Goal: Check status: Check status

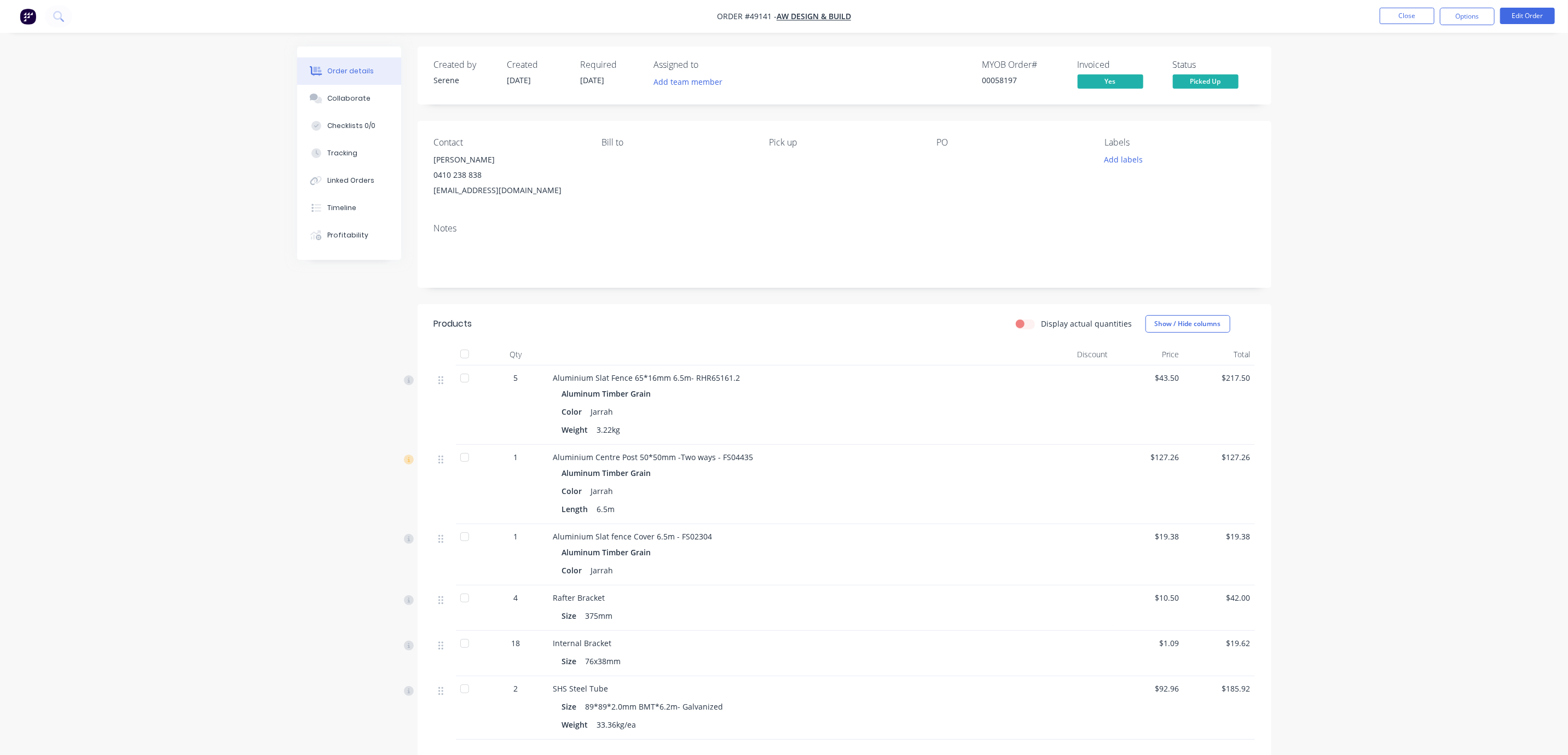
click at [717, 344] on header "Products Display actual quantities Show / Hide columns" at bounding box center [844, 324] width 854 height 40
click at [1397, 23] on button "Close" at bounding box center [1407, 16] width 55 height 16
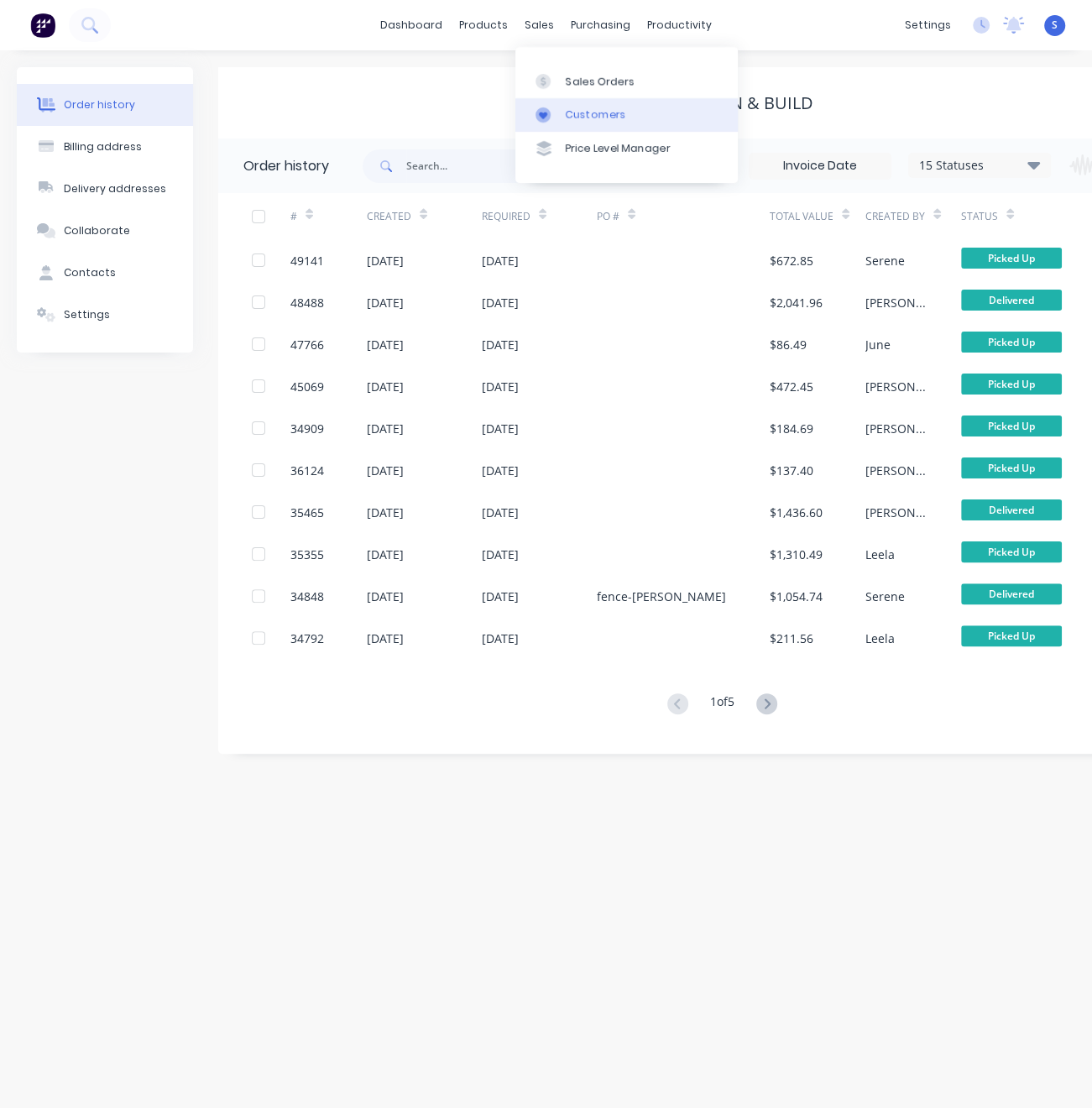
click at [586, 111] on link "Customers" at bounding box center [626, 115] width 222 height 34
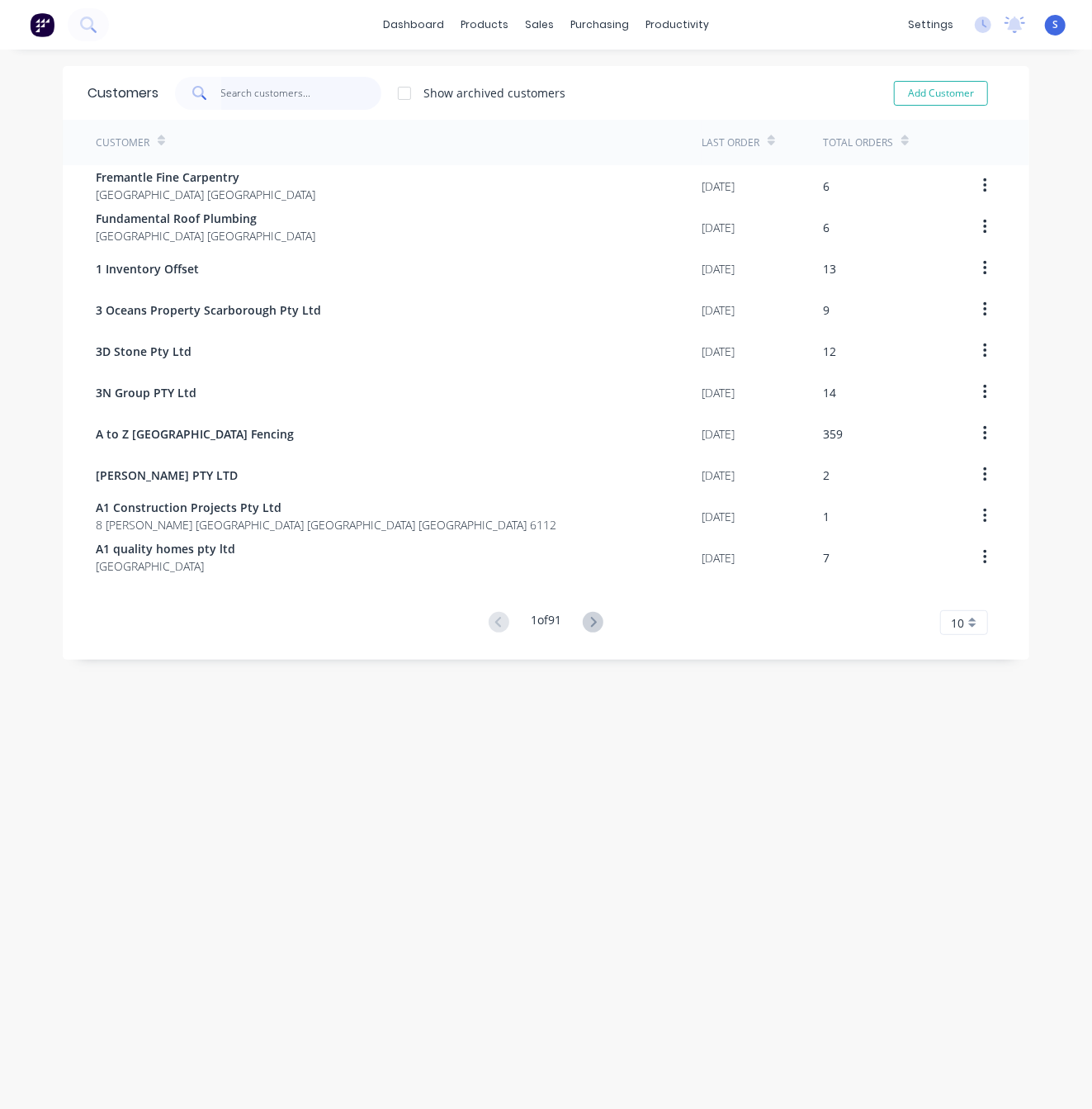
click at [282, 102] on input "text" at bounding box center [301, 94] width 161 height 33
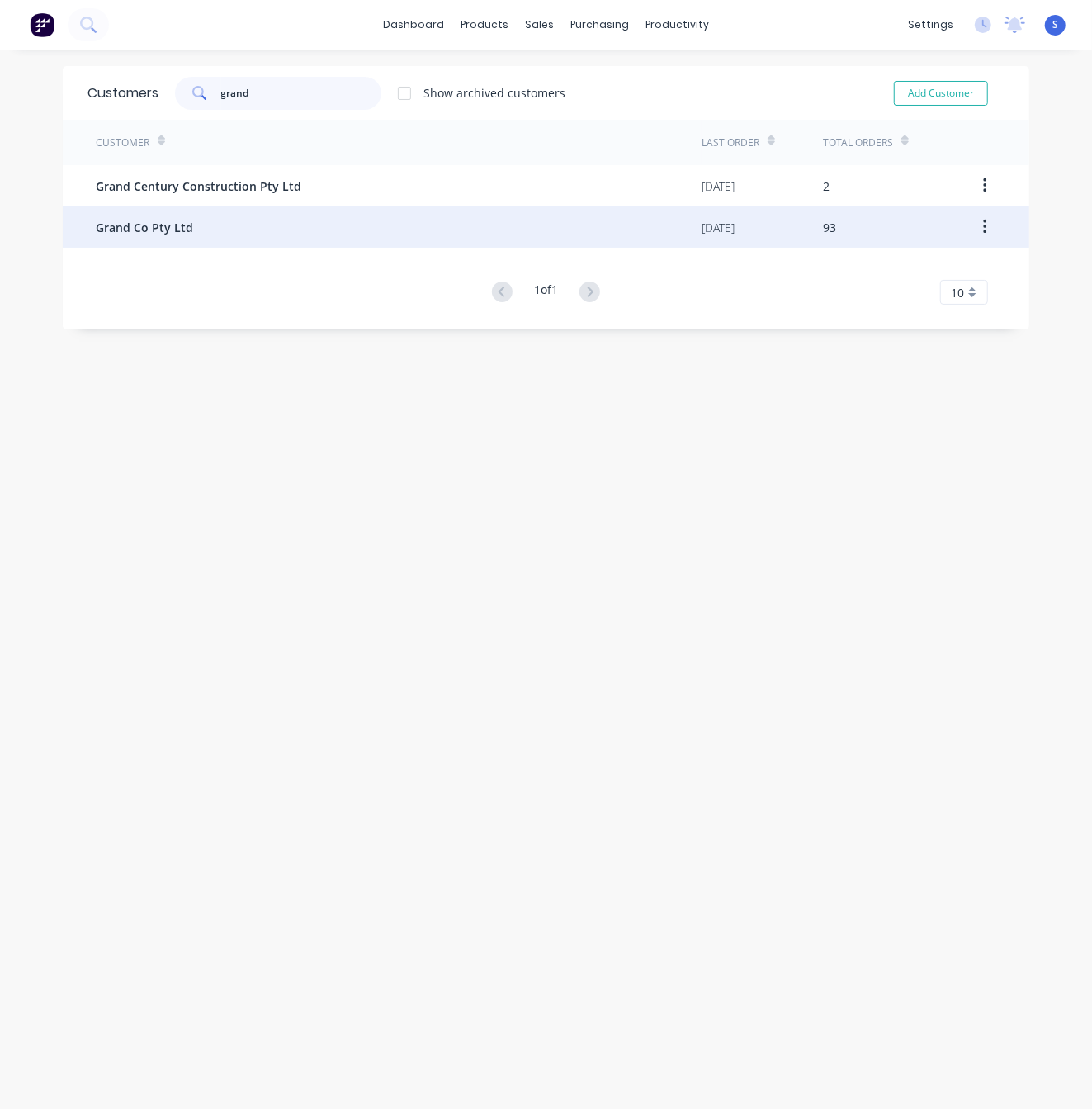
type input "grand"
click at [237, 241] on div "Grand Co Pty Ltd" at bounding box center [398, 227] width 606 height 41
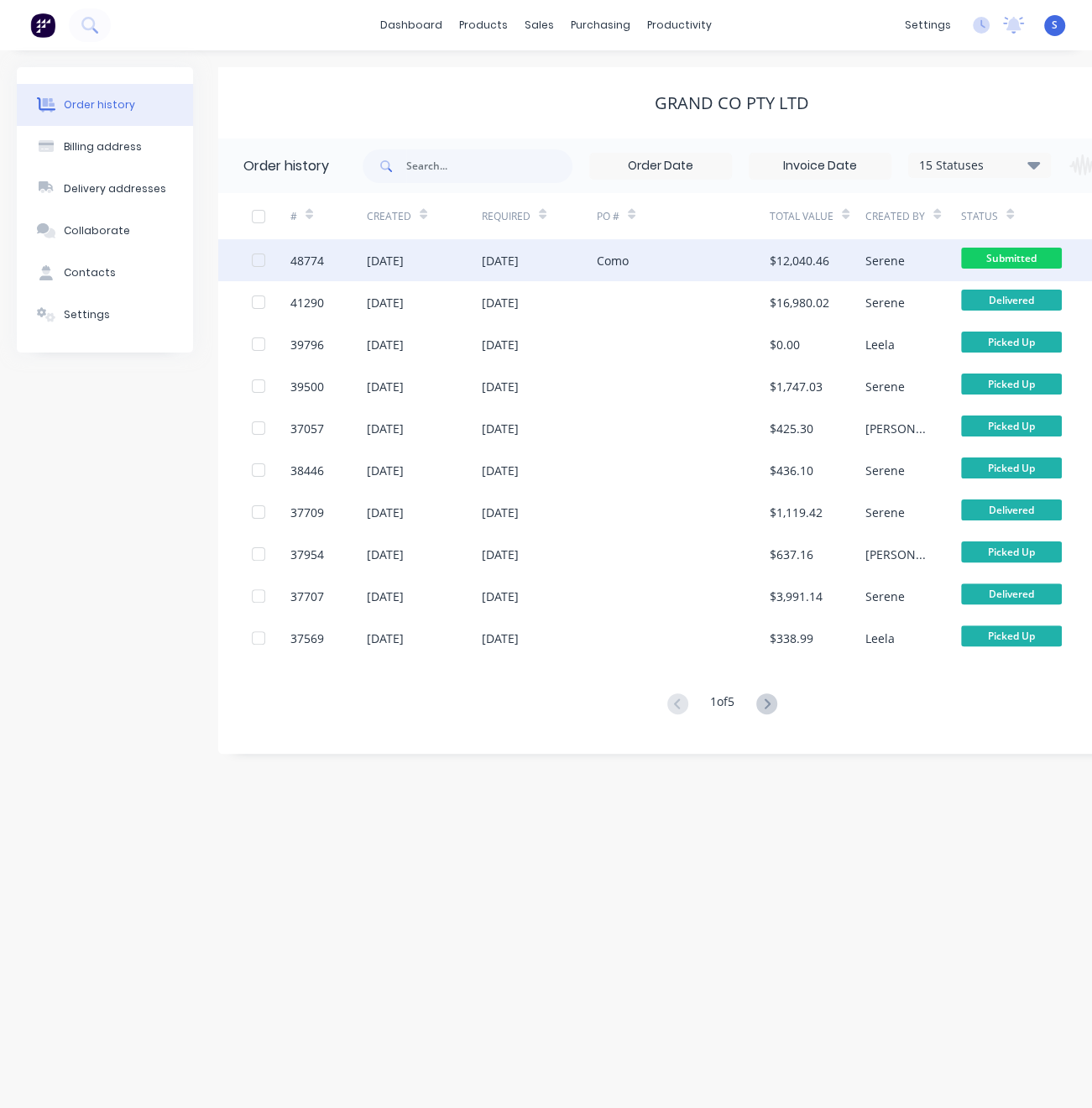
click at [490, 249] on div "[DATE]" at bounding box center [539, 259] width 115 height 42
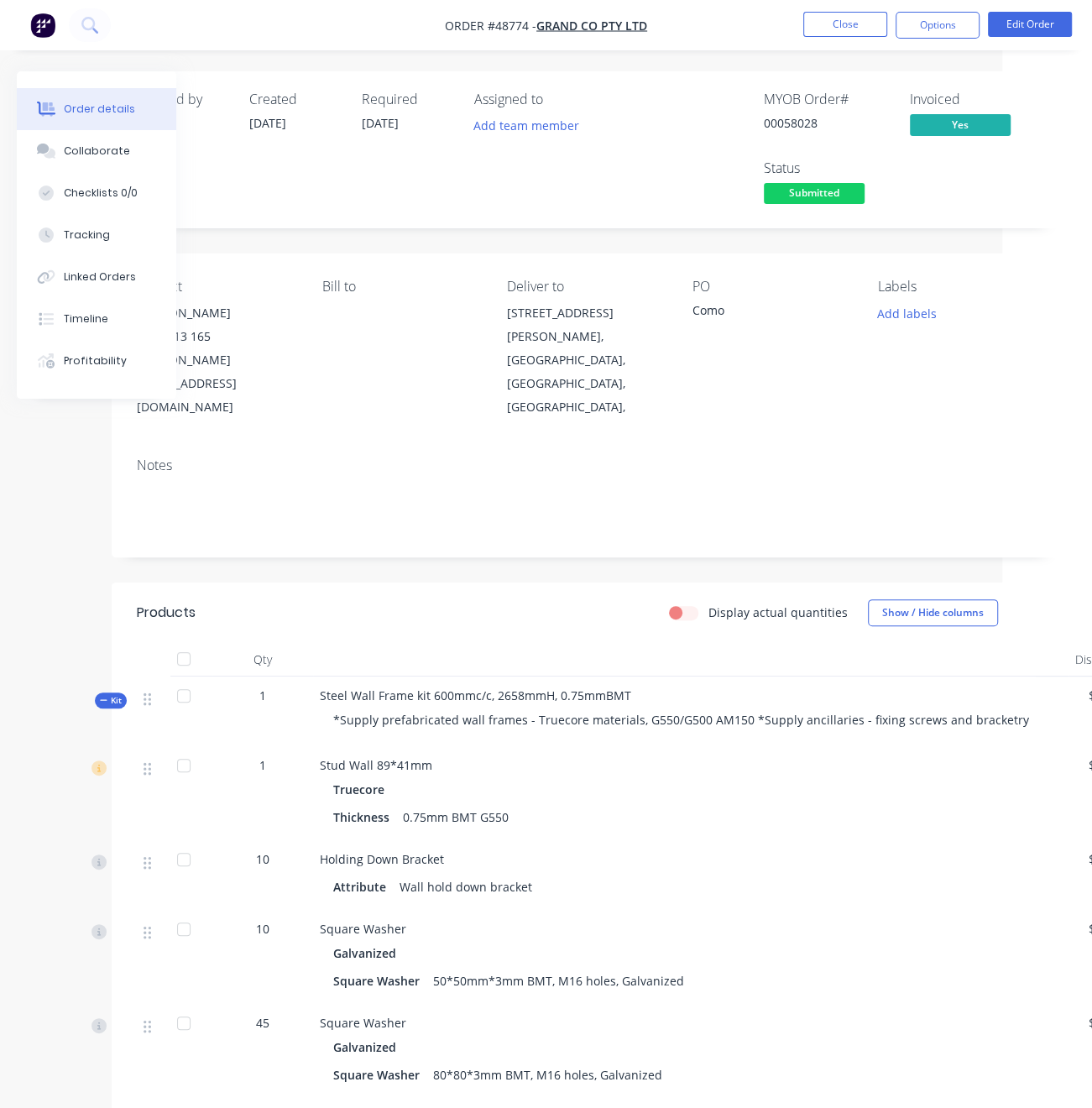
scroll to position [0, 178]
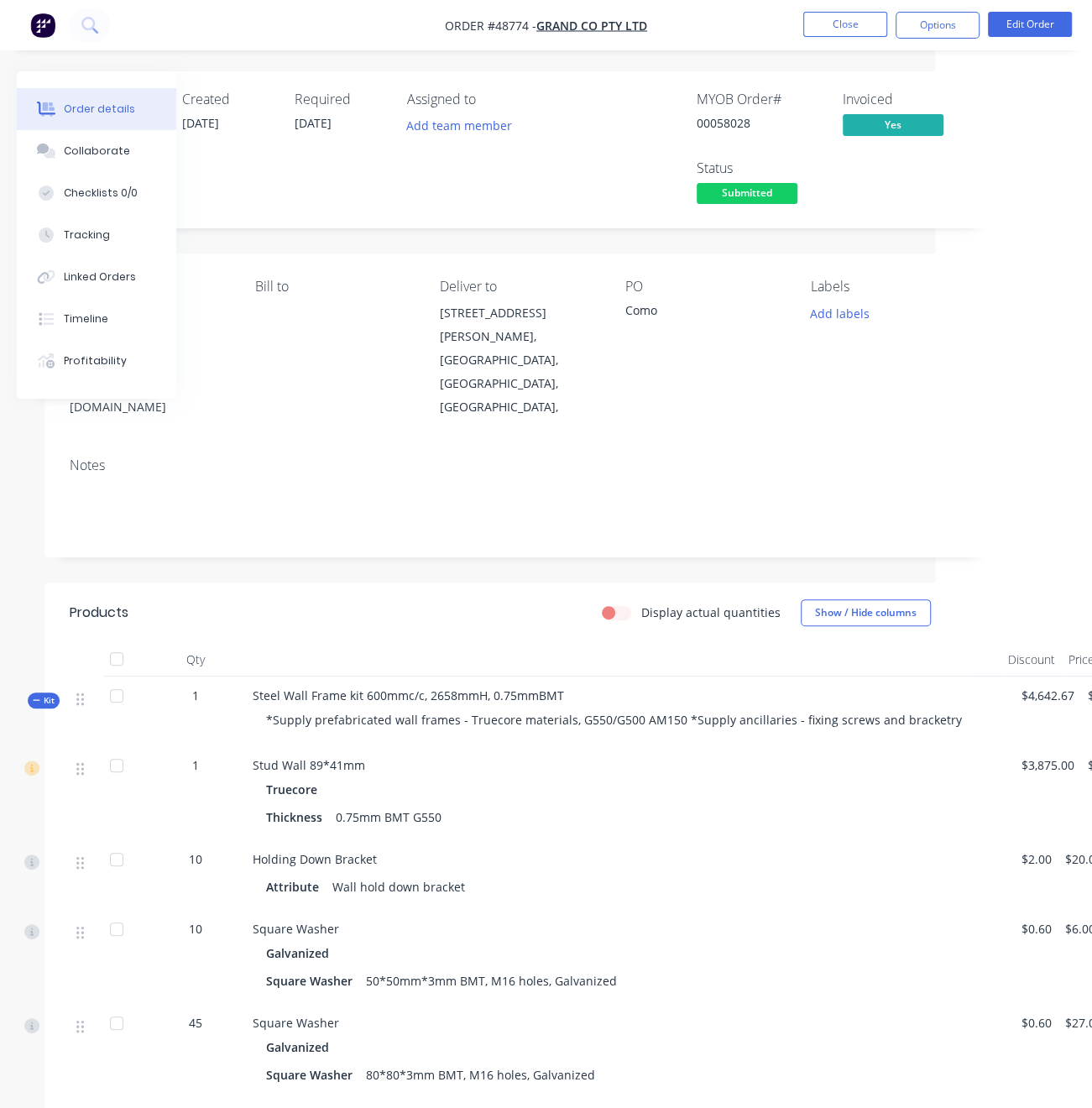
drag, startPoint x: 472, startPoint y: 263, endPoint x: 605, endPoint y: 260, distance: 133.0
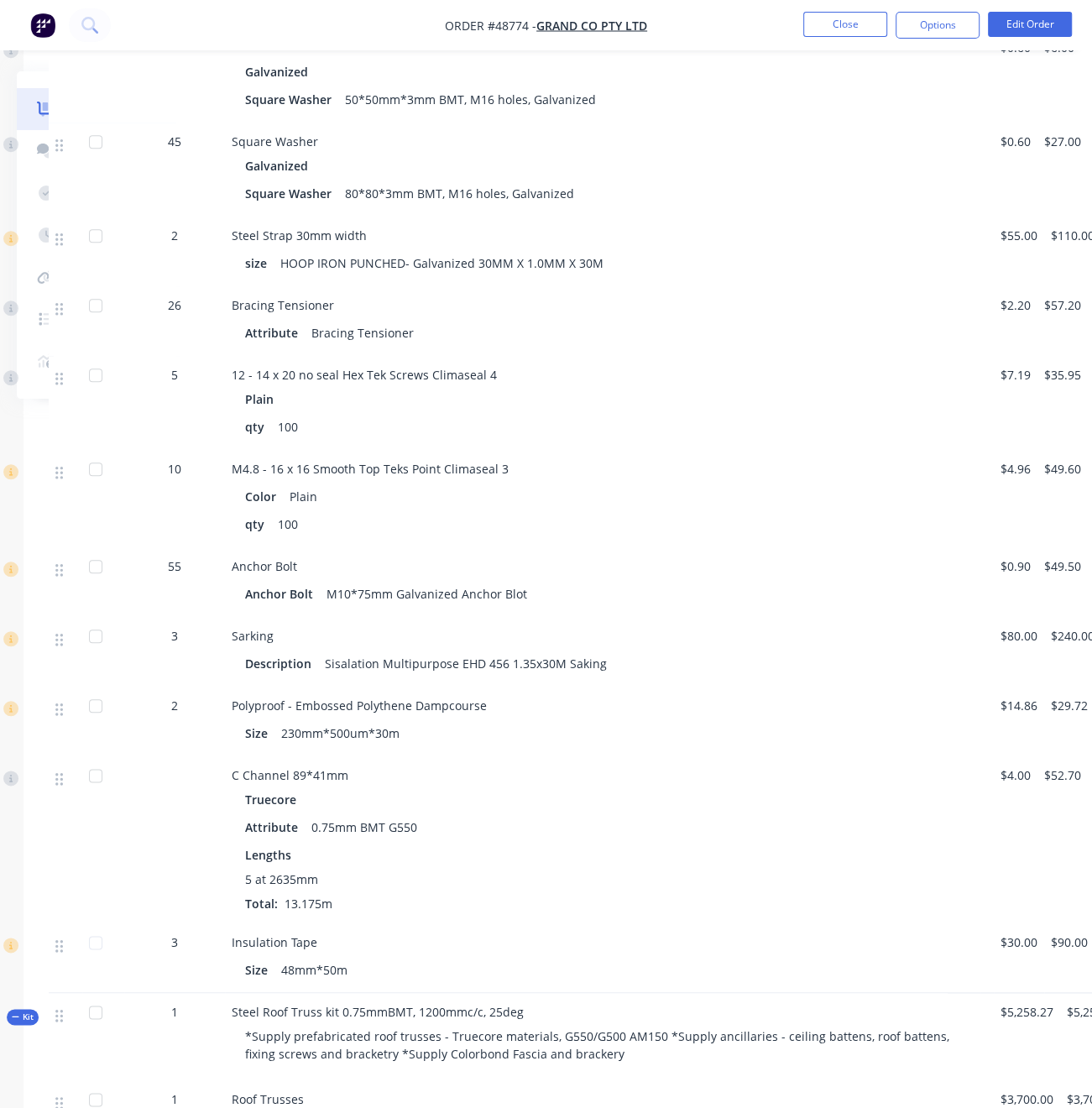
scroll to position [1468, 178]
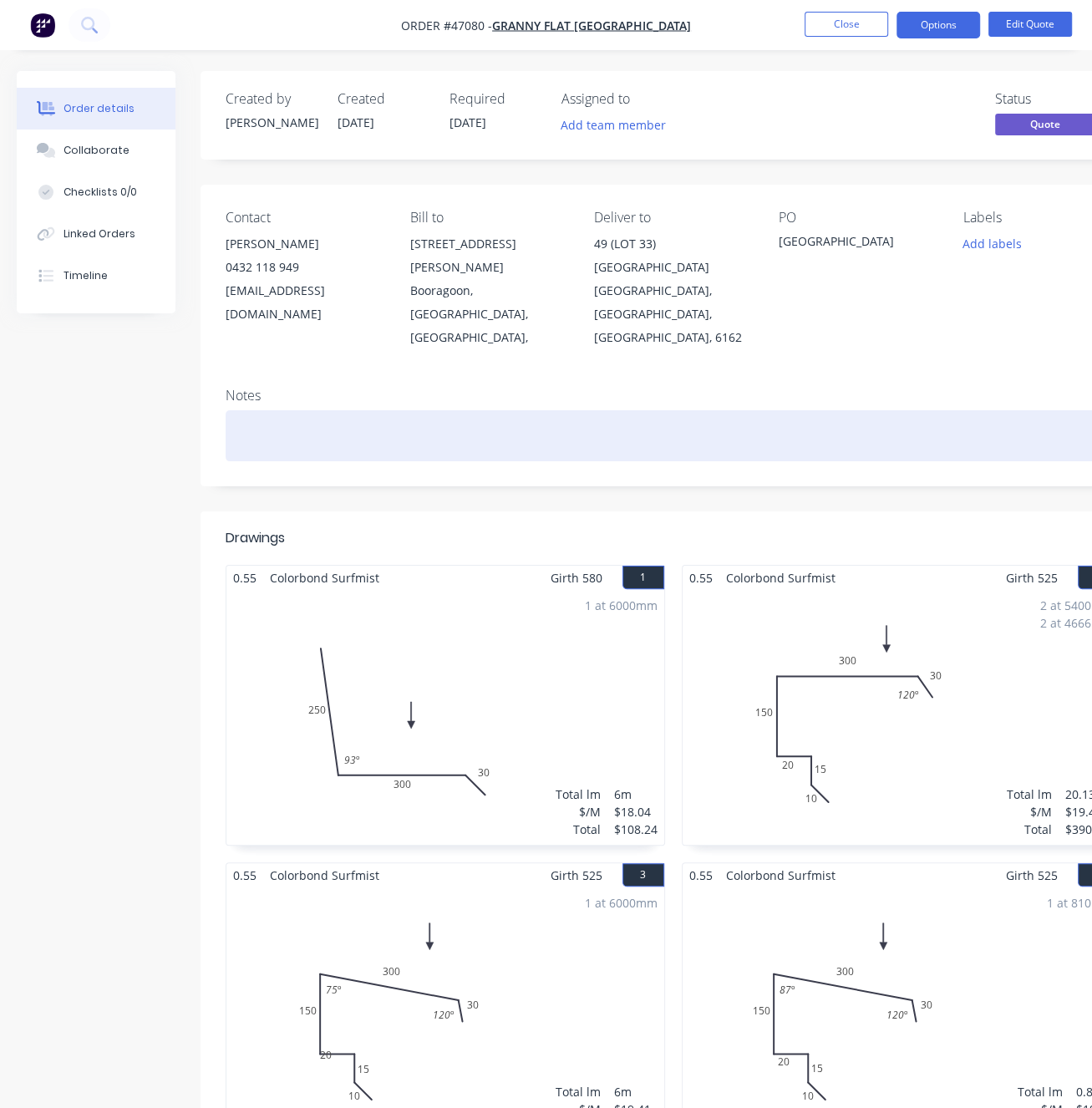
scroll to position [0, 49]
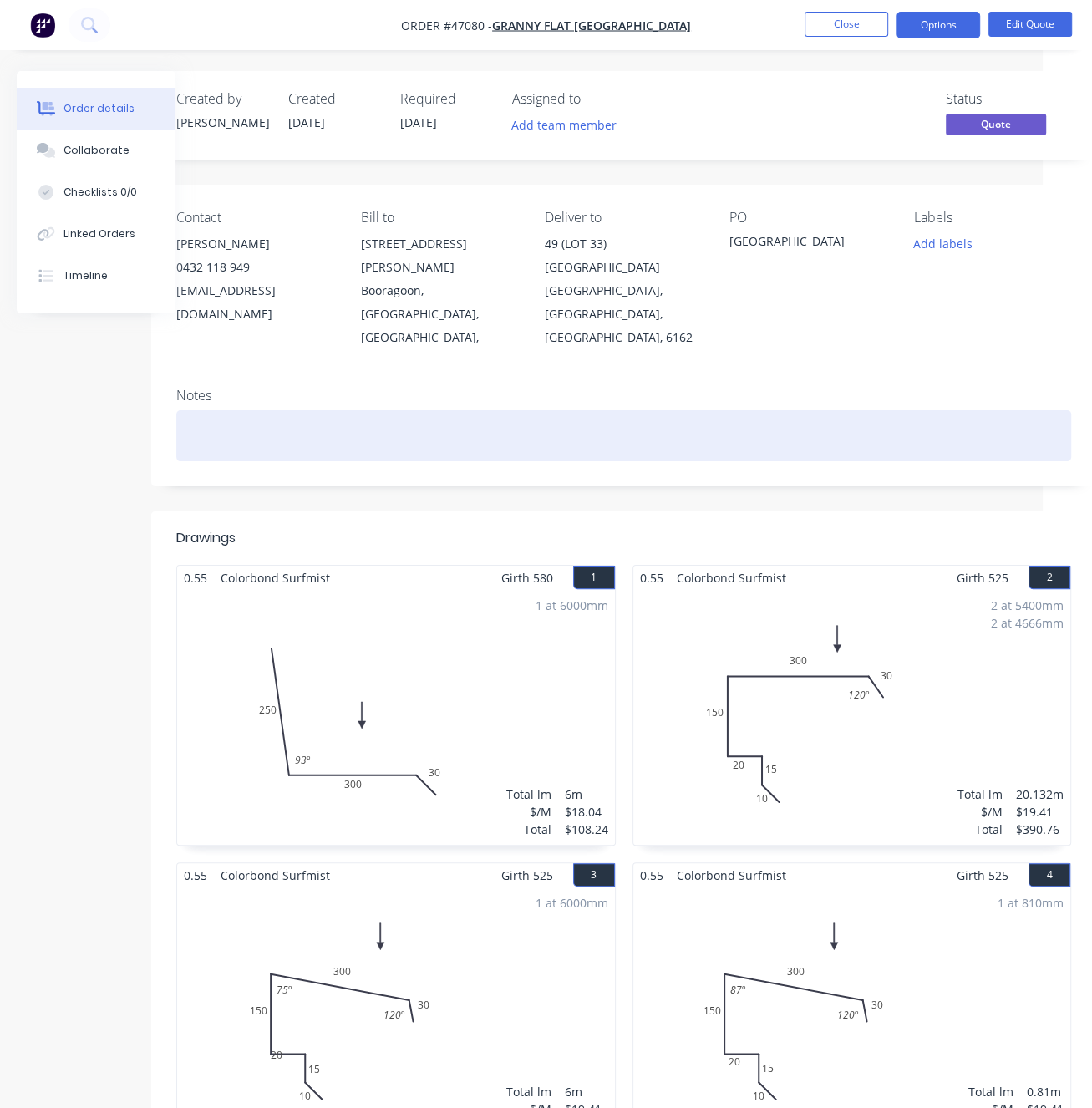
drag, startPoint x: 649, startPoint y: 482, endPoint x: 784, endPoint y: 450, distance: 138.7
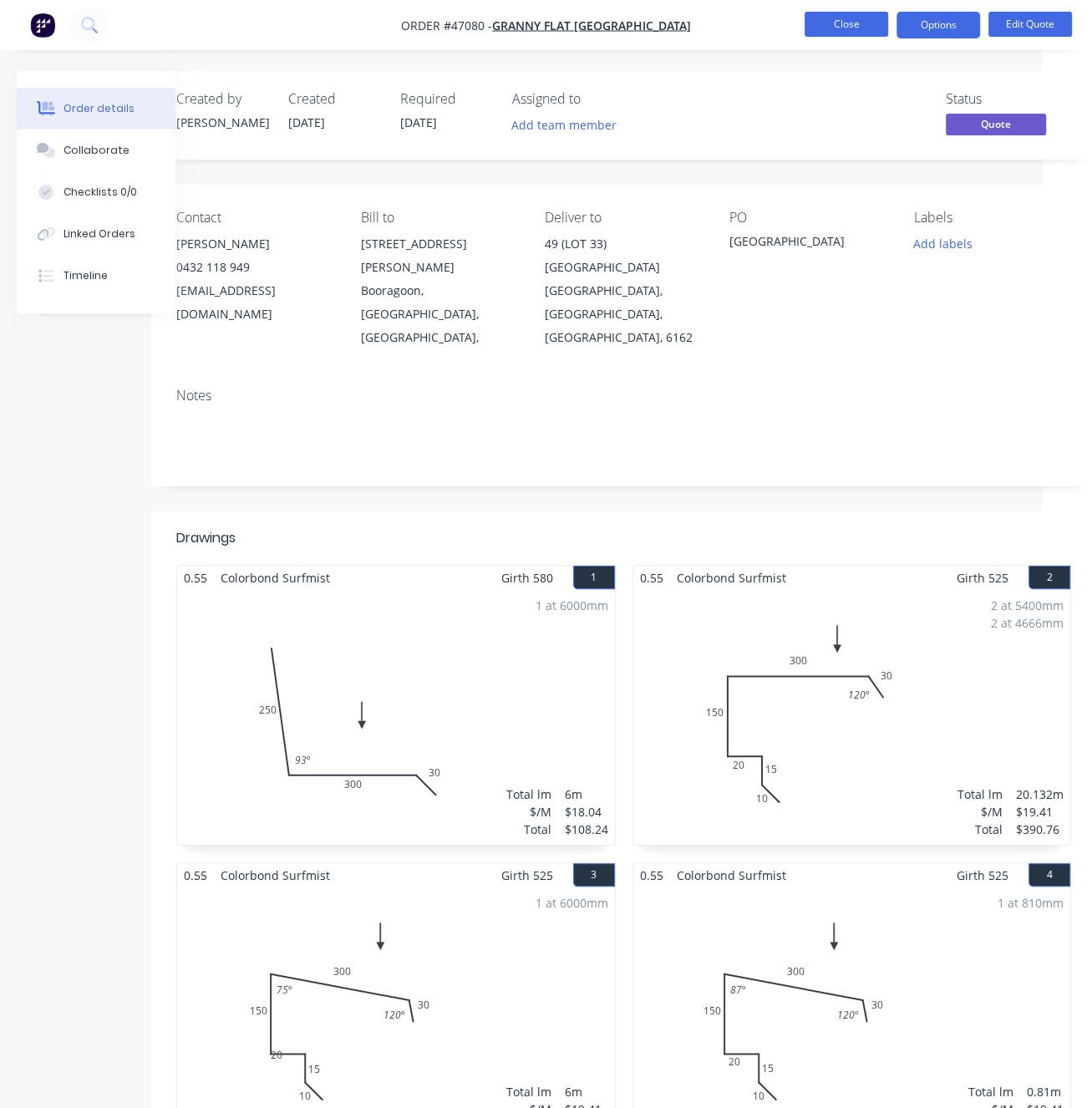
click at [841, 28] on button "Close" at bounding box center [847, 24] width 84 height 25
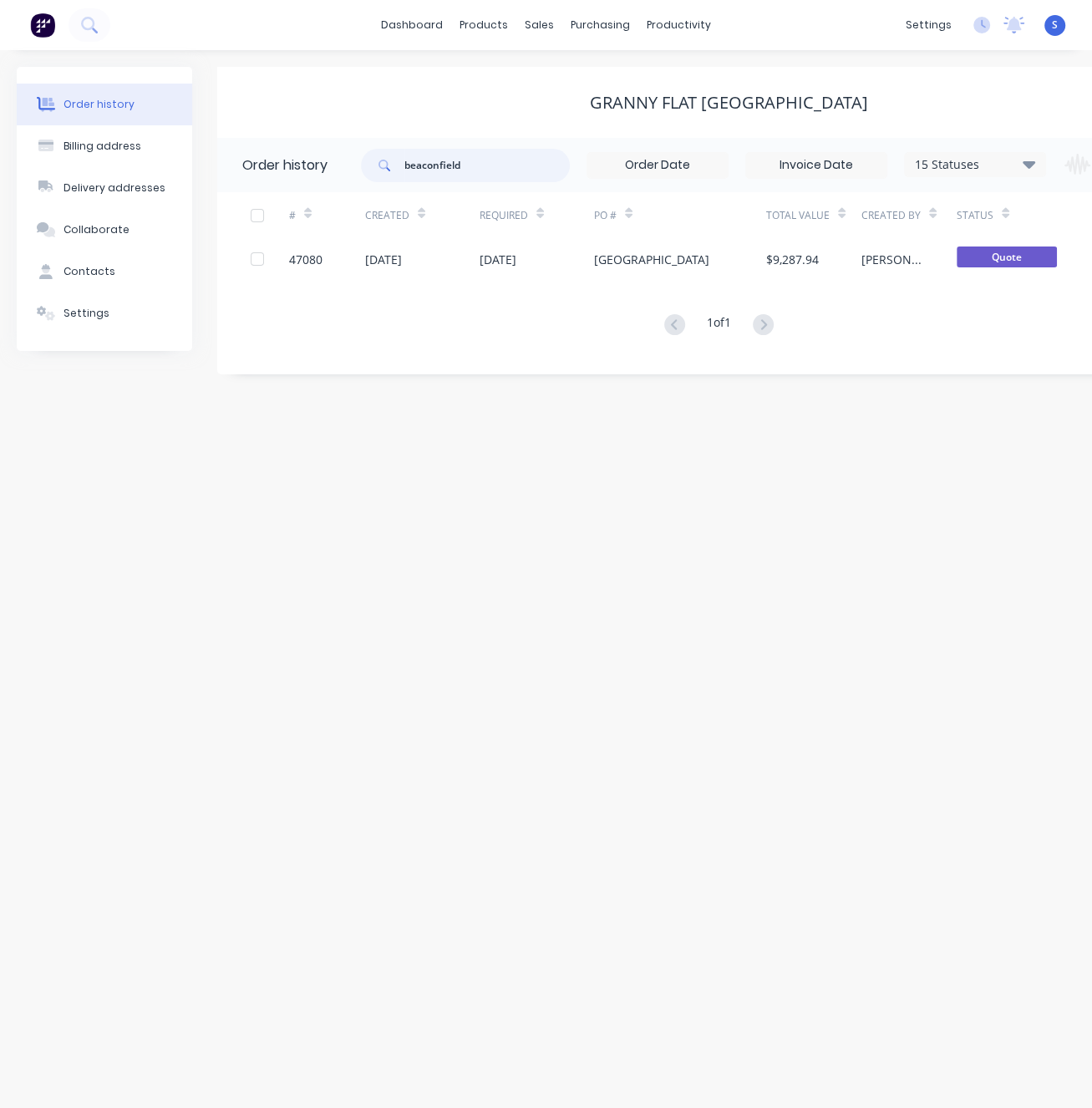
drag, startPoint x: 477, startPoint y: 163, endPoint x: 293, endPoint y: 168, distance: 184.1
click at [328, 165] on header "Order history beaconfield 15 Statuses Invoice Status Invoiced Not Invoiced Part…" at bounding box center [729, 165] width 1023 height 54
type input "SORRENTO"
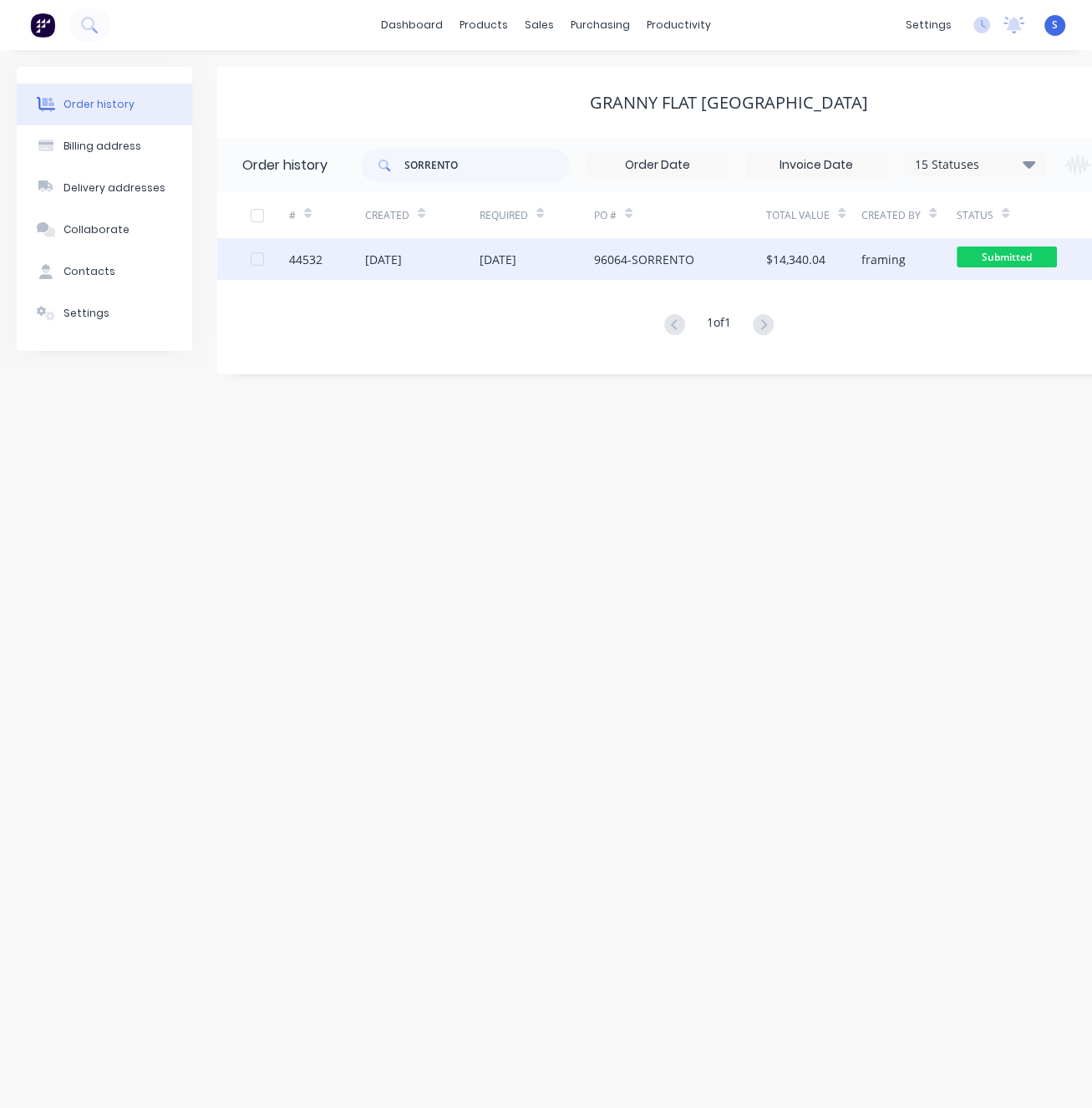
click at [500, 258] on div "18 Sep 2025" at bounding box center [498, 259] width 37 height 18
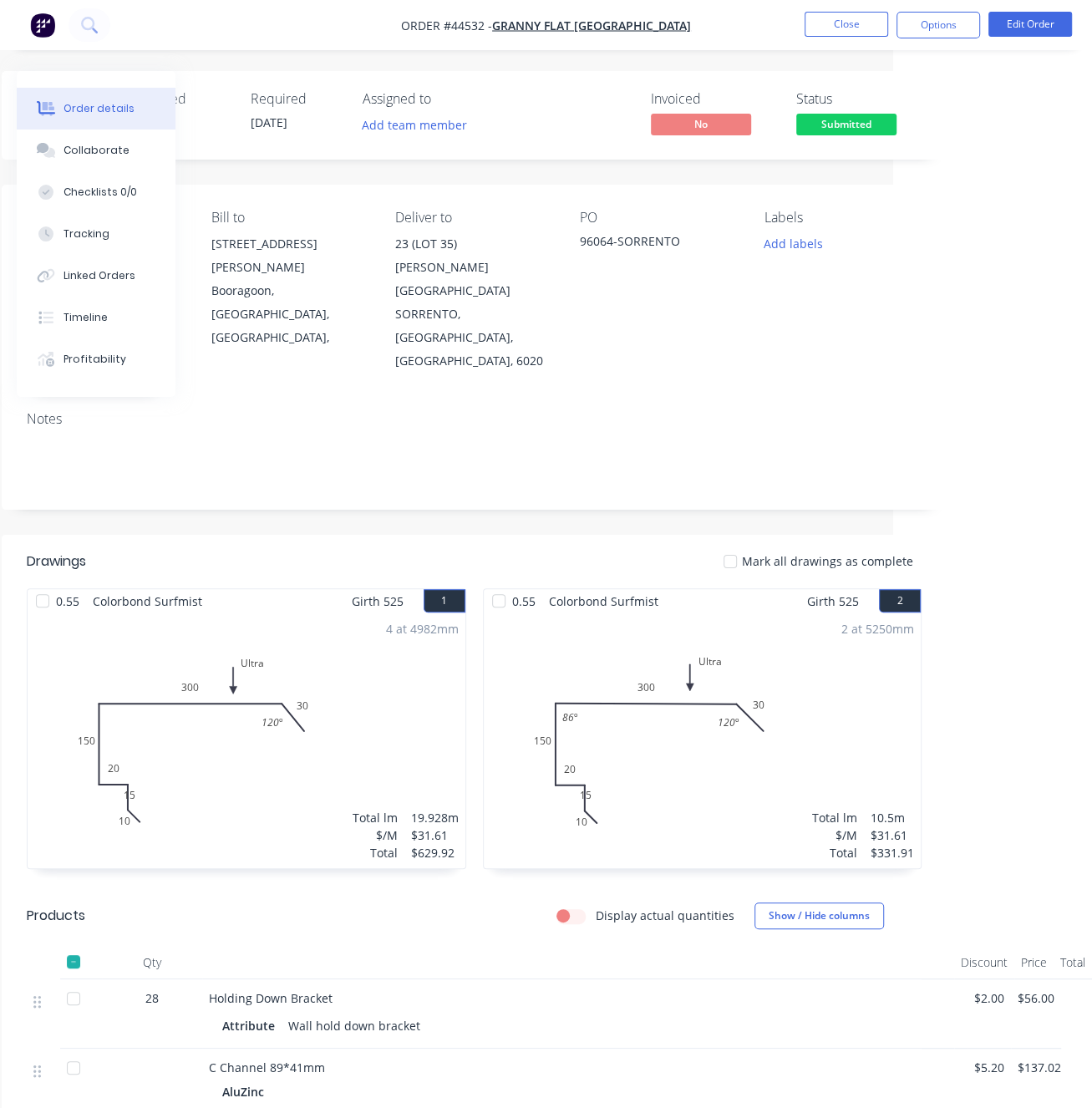
drag, startPoint x: 376, startPoint y: 511, endPoint x: 572, endPoint y: 512, distance: 196.0
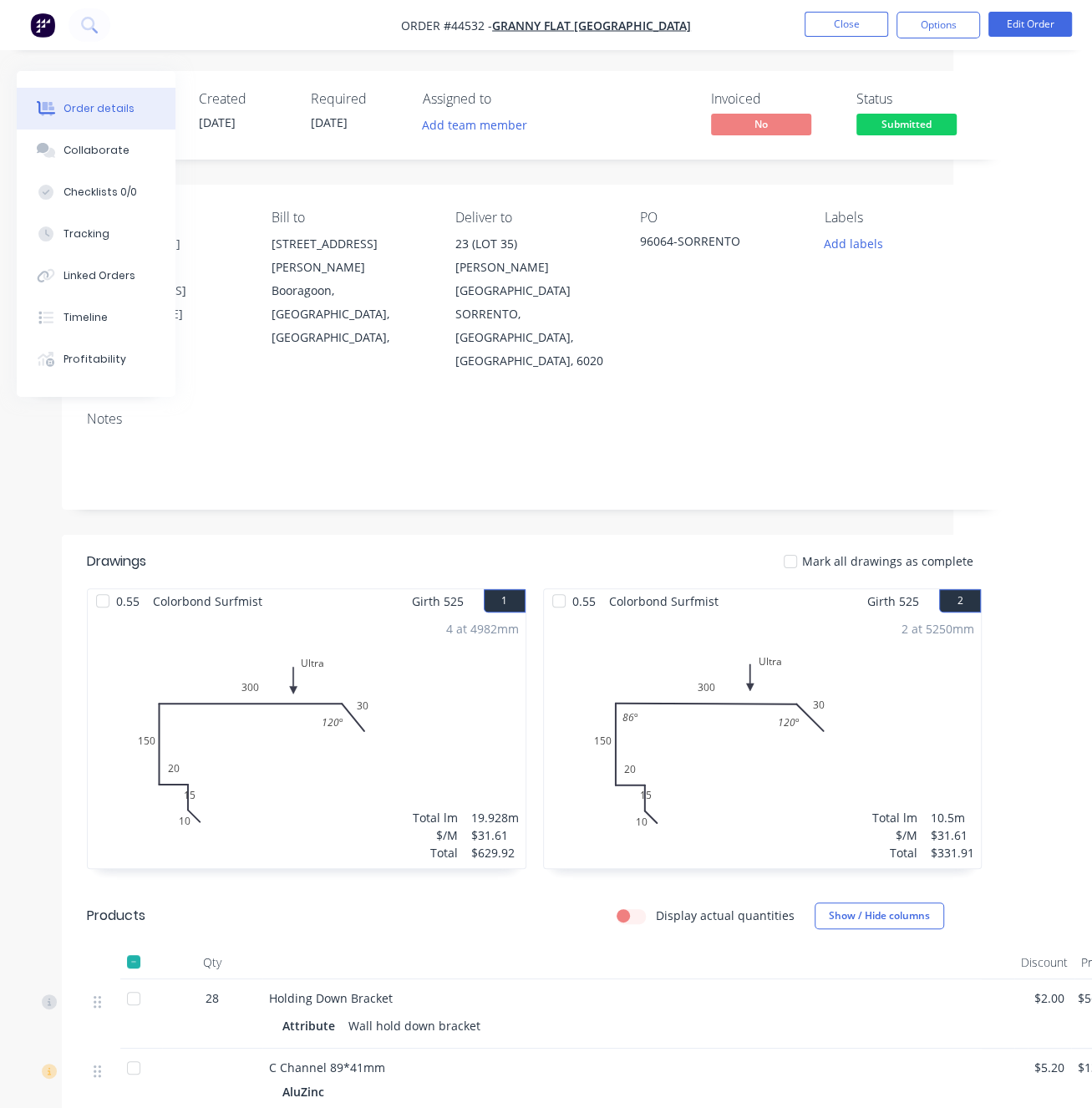
drag, startPoint x: 504, startPoint y: 515, endPoint x: 432, endPoint y: 504, distance: 72.8
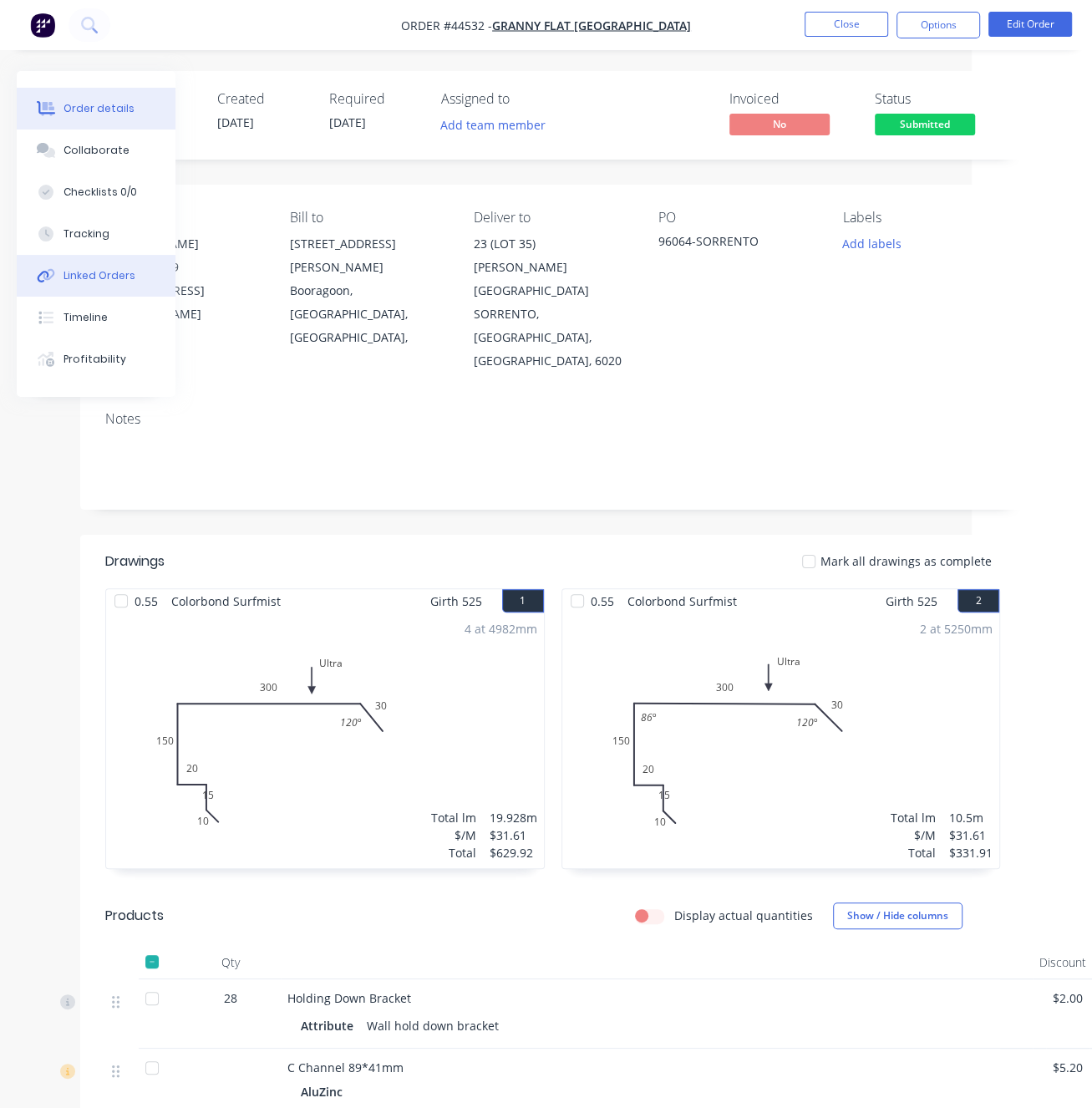
click at [113, 284] on div "Linked Orders" at bounding box center [99, 276] width 72 height 15
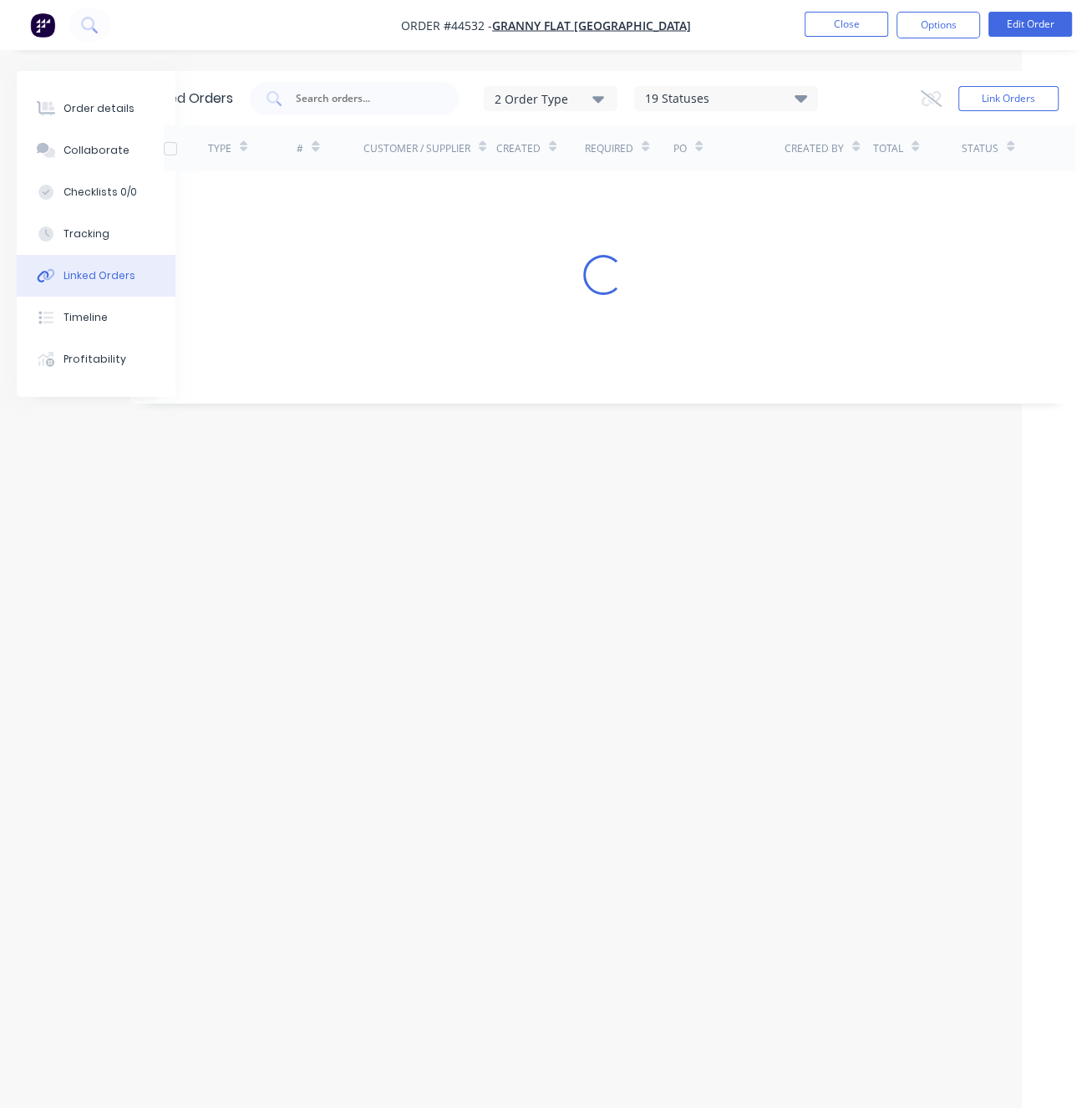
scroll to position [0, 71]
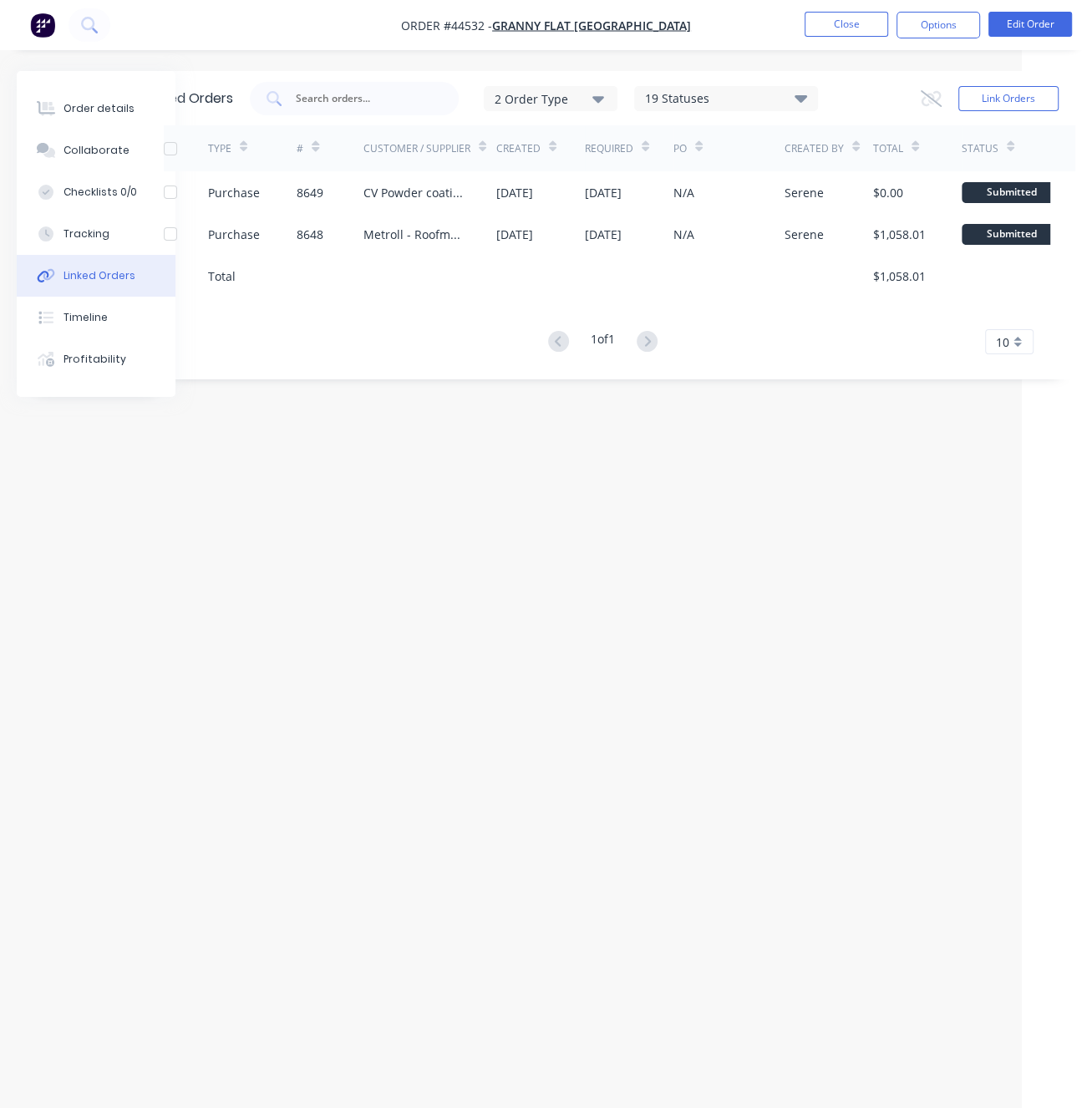
click at [517, 585] on div "Linked Orders 2 Order Type 19 Statuses Sales Order Status All Archived Draft Qu…" at bounding box center [510, 521] width 1129 height 903
click at [87, 120] on button "Order details" at bounding box center [96, 108] width 159 height 42
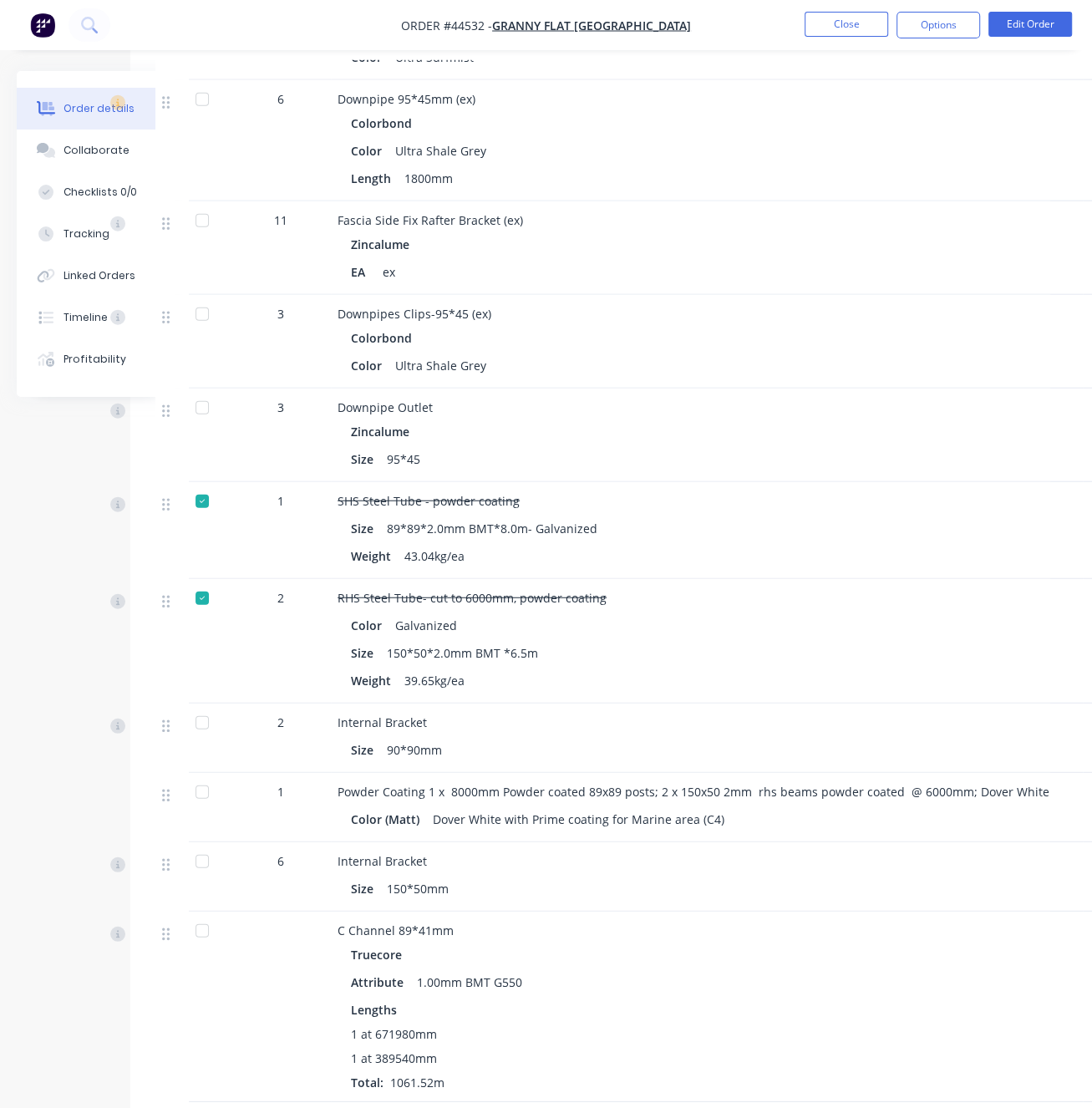
scroll to position [3416, 71]
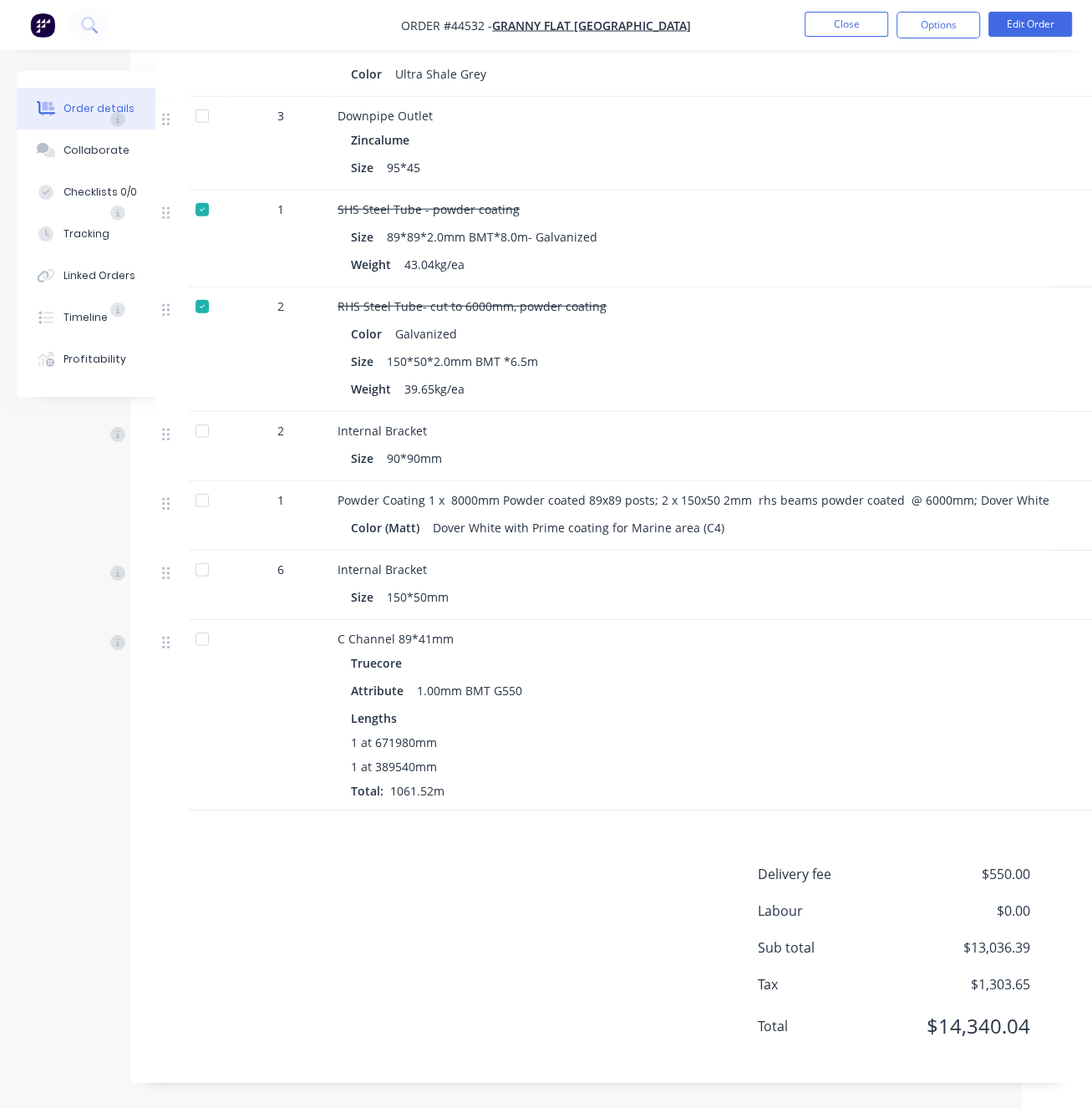
click at [443, 864] on div "Delivery fee $550.00 Labour $0.00 Sub total $13,036.39 Tax $1,303.65 Total $14,…" at bounding box center [602, 961] width 895 height 194
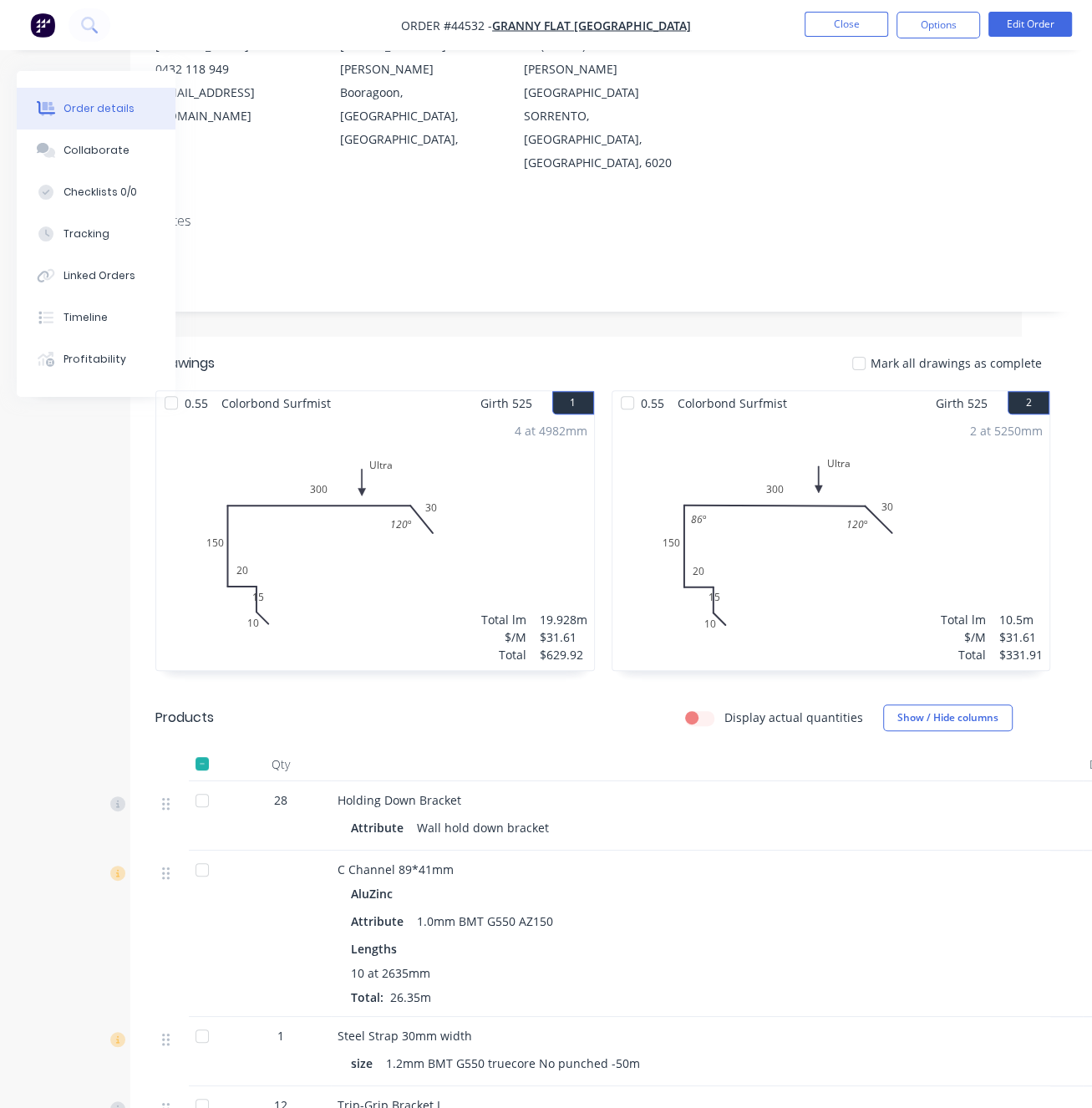
scroll to position [0, 71]
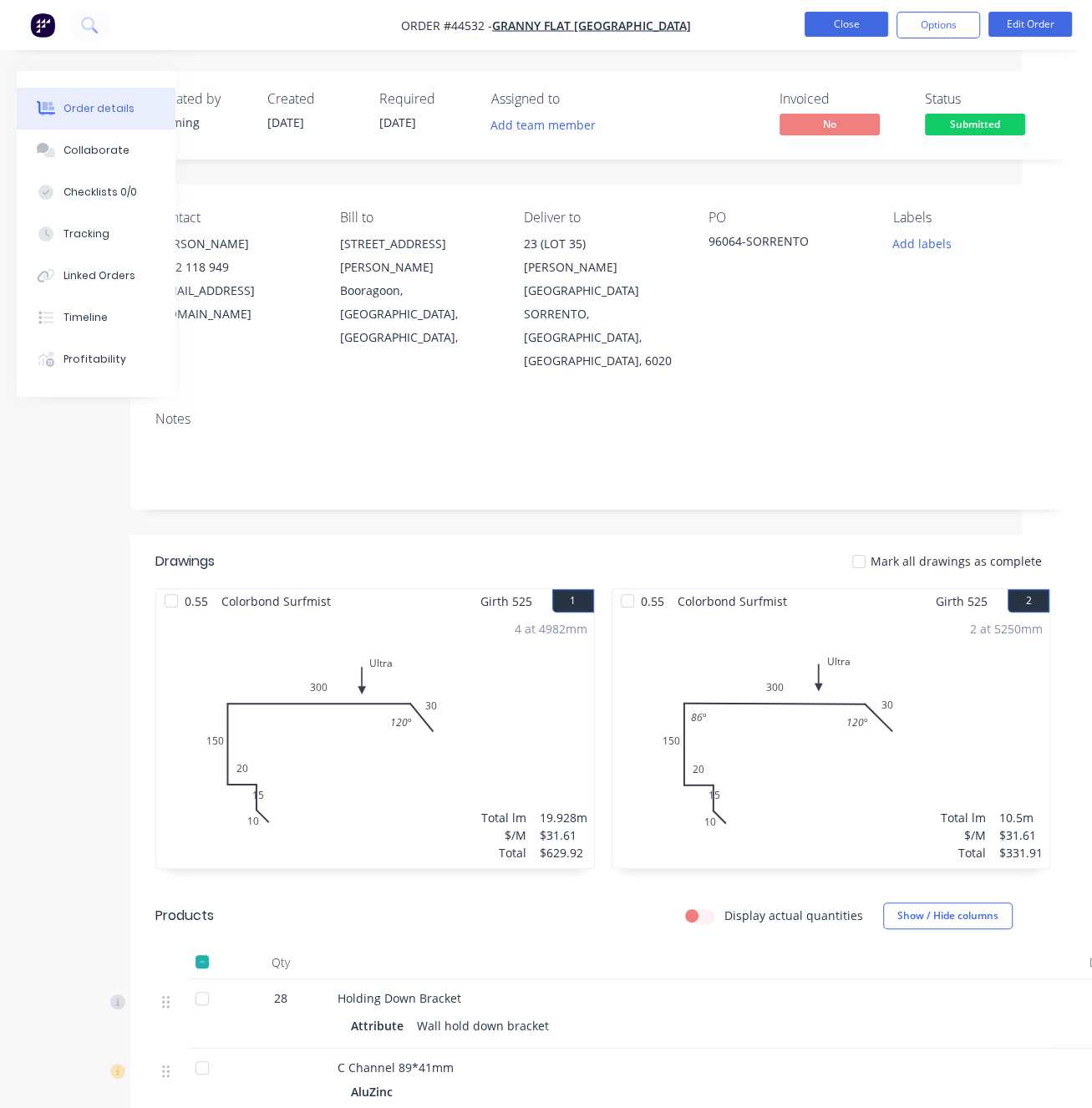
click at [841, 29] on button "Close" at bounding box center [847, 24] width 84 height 25
